Goal: Browse casually

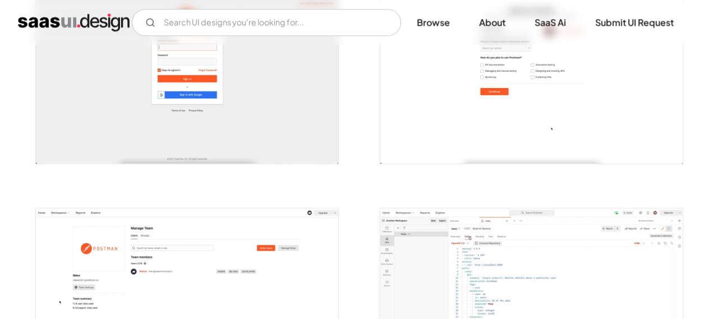
scroll to position [561, 0]
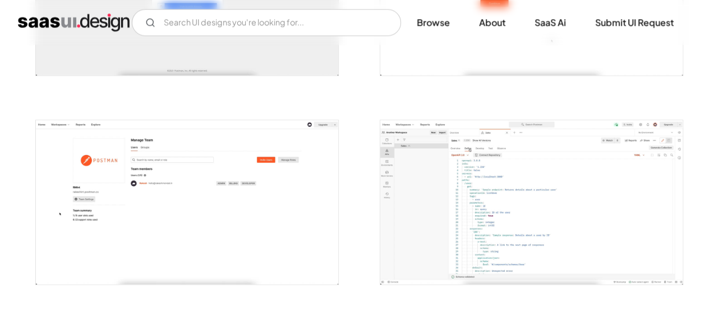
click at [490, 168] on img "open lightbox" at bounding box center [531, 202] width 303 height 164
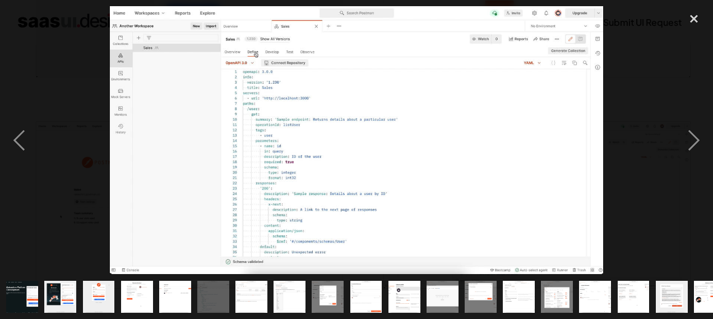
click at [282, 85] on img at bounding box center [357, 140] width 494 height 268
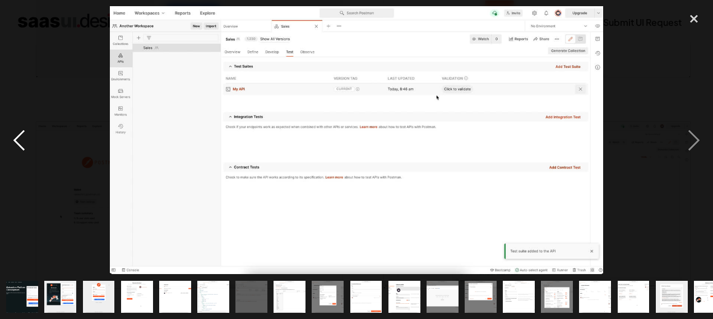
click at [25, 144] on div "previous image" at bounding box center [19, 140] width 38 height 268
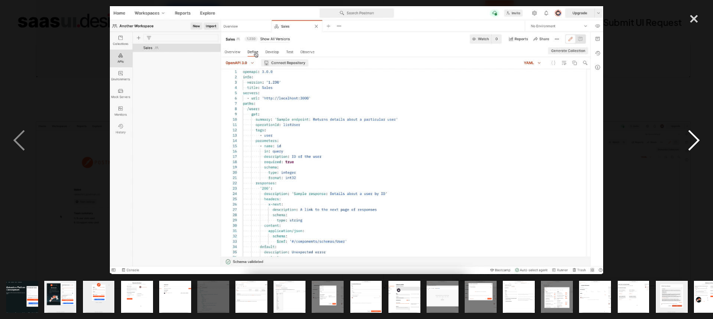
click at [693, 141] on div "next image" at bounding box center [694, 140] width 38 height 268
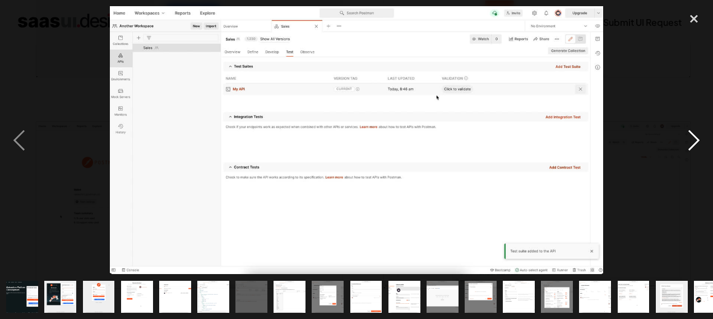
click at [693, 141] on div "next image" at bounding box center [694, 140] width 38 height 268
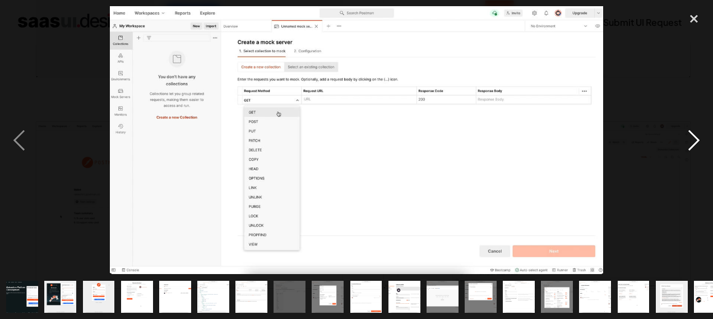
click at [693, 141] on div "next image" at bounding box center [694, 140] width 38 height 268
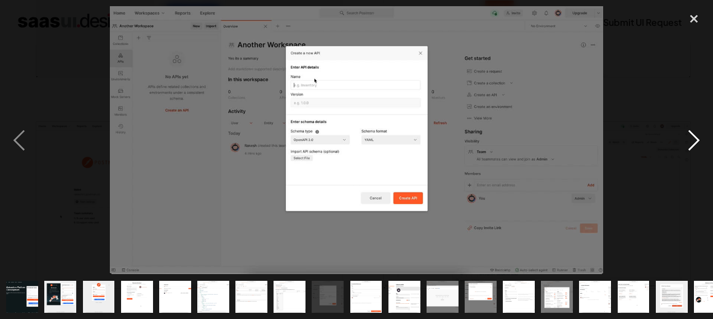
click at [693, 141] on div "next image" at bounding box center [694, 140] width 38 height 268
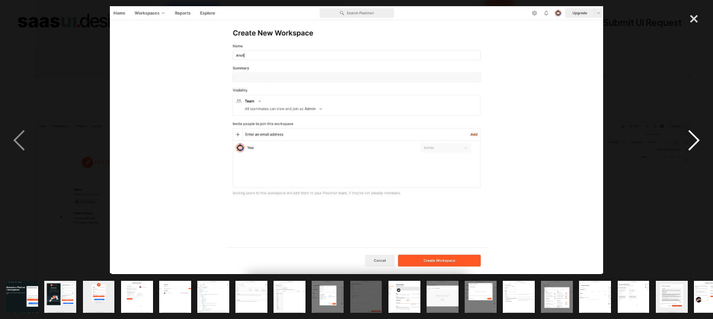
click at [693, 141] on div "next image" at bounding box center [694, 140] width 38 height 268
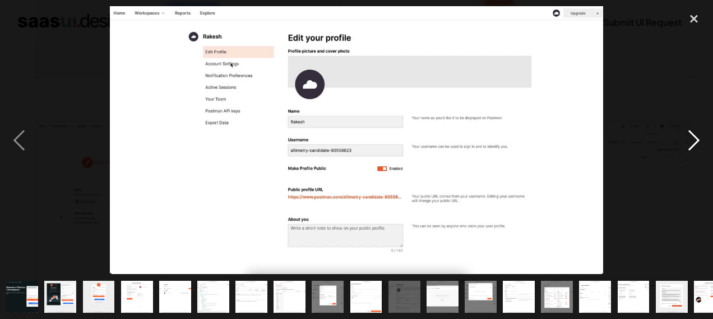
click at [693, 141] on div "next image" at bounding box center [694, 140] width 38 height 268
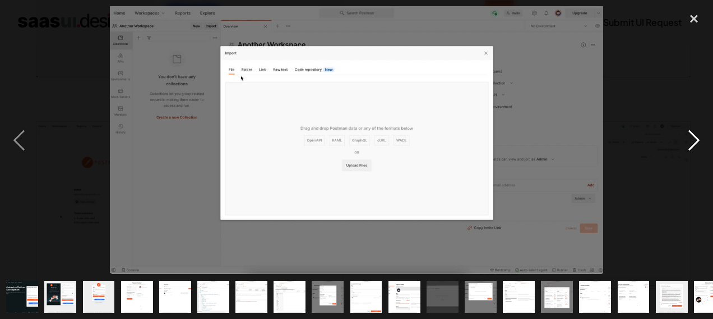
click at [693, 141] on div "next image" at bounding box center [694, 140] width 38 height 268
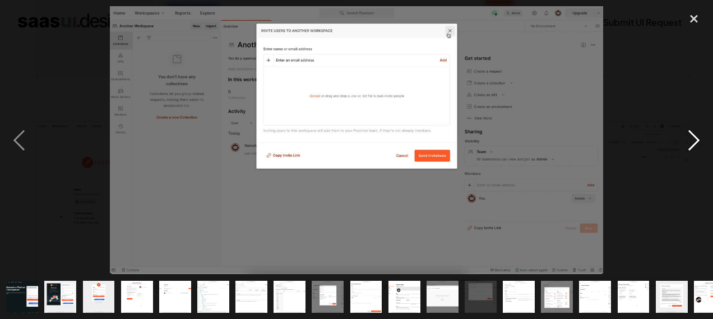
click at [693, 141] on div "next image" at bounding box center [694, 140] width 38 height 268
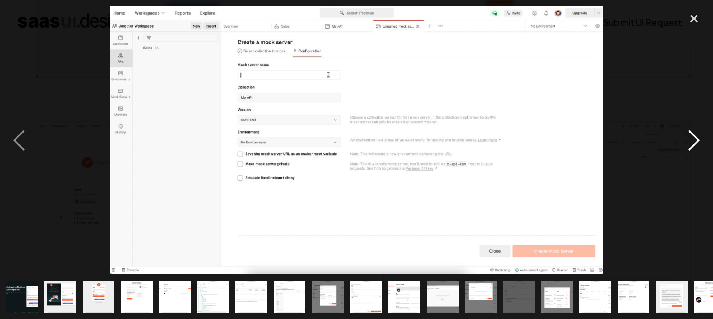
click at [693, 141] on div "next image" at bounding box center [694, 140] width 38 height 268
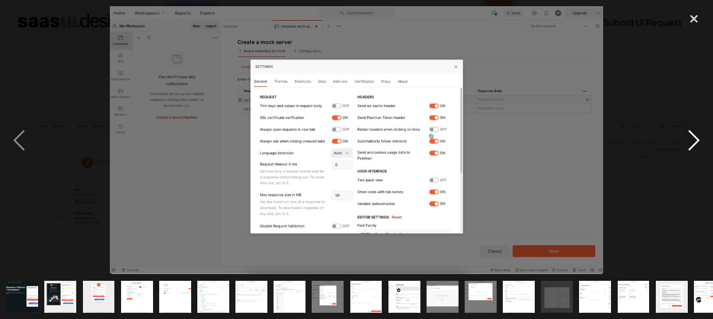
click at [693, 141] on div "next image" at bounding box center [694, 140] width 38 height 268
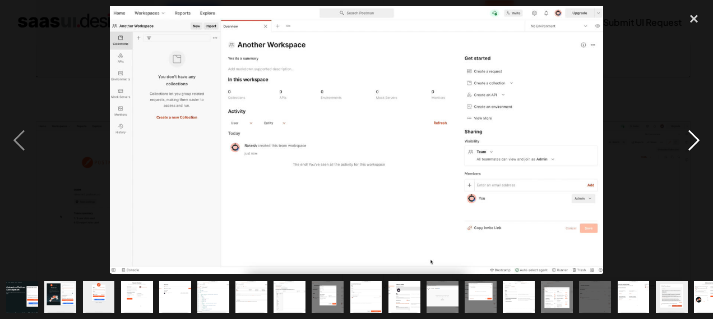
click at [694, 140] on div "next image" at bounding box center [694, 140] width 38 height 268
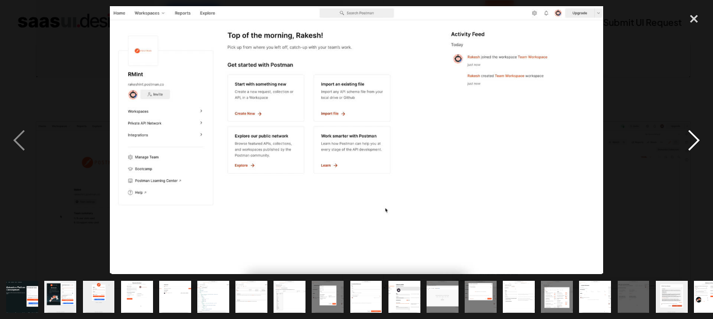
click at [701, 142] on div "next image" at bounding box center [694, 140] width 38 height 268
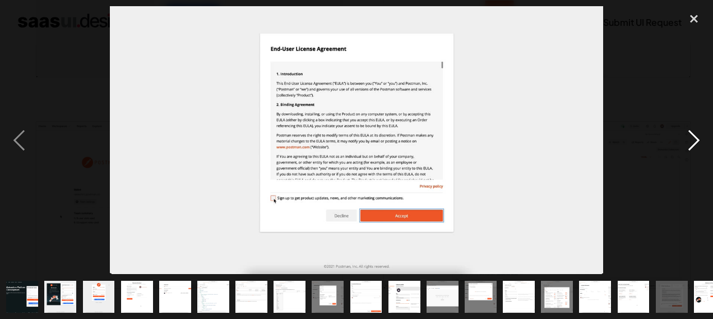
click at [701, 142] on div "next image" at bounding box center [694, 140] width 38 height 268
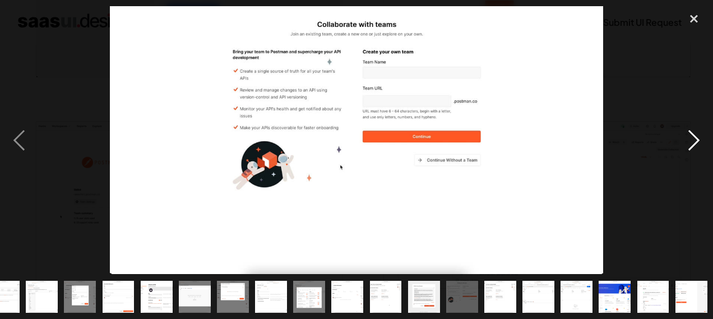
click at [701, 146] on div "next image" at bounding box center [694, 140] width 38 height 268
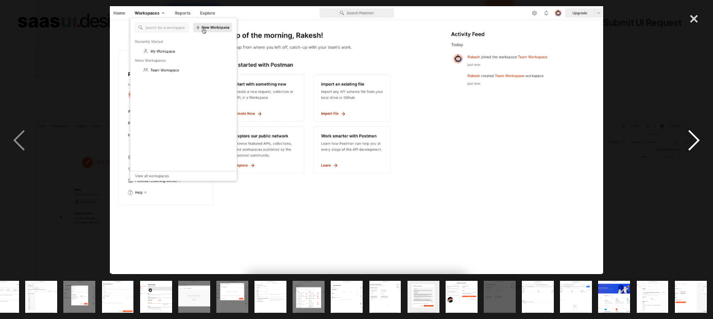
click at [701, 145] on div "next image" at bounding box center [694, 140] width 38 height 268
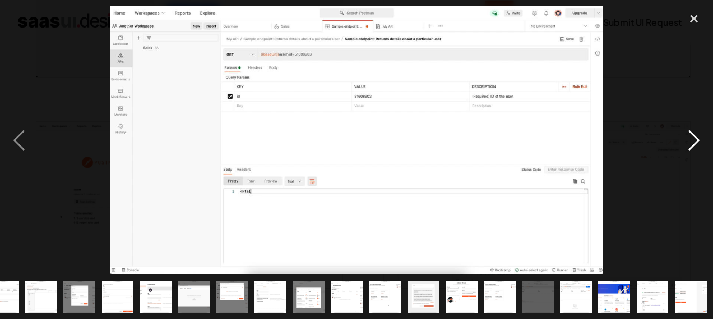
click at [698, 143] on div "next image" at bounding box center [694, 140] width 38 height 268
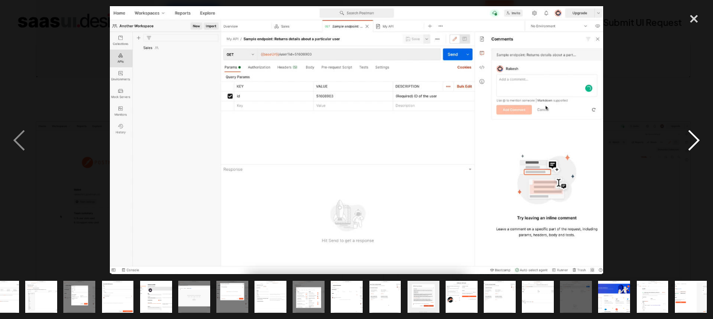
click at [698, 143] on div "next image" at bounding box center [694, 140] width 38 height 268
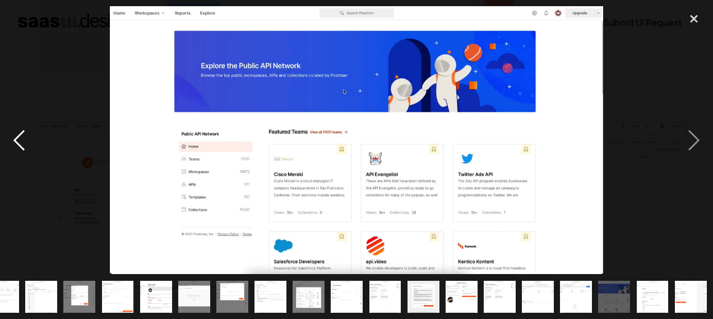
click at [17, 132] on div "previous image" at bounding box center [19, 140] width 38 height 268
